Goal: Information Seeking & Learning: Learn about a topic

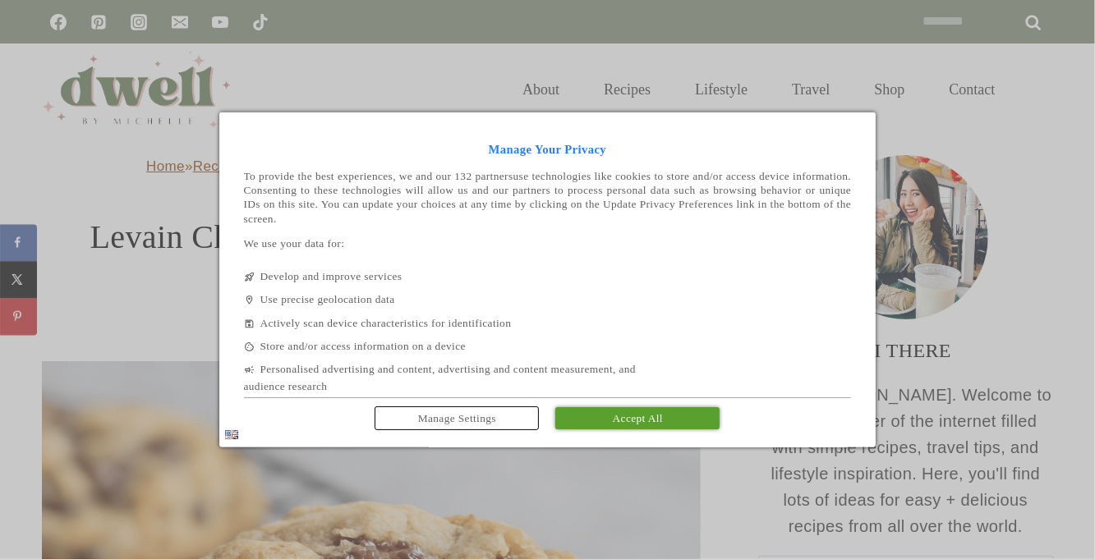
click at [663, 422] on span "Accept All" at bounding box center [638, 418] width 50 height 12
